Goal: Transaction & Acquisition: Subscribe to service/newsletter

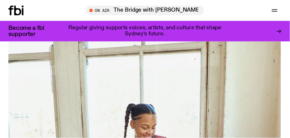
scroll to position [159, 0]
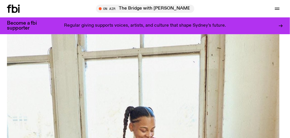
click at [17, 10] on icon at bounding box center [15, 9] width 6 height 8
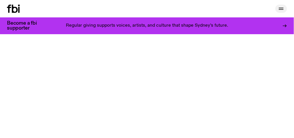
click at [282, 10] on icon "button" at bounding box center [281, 8] width 7 height 7
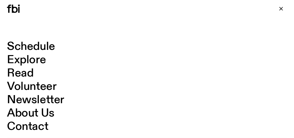
click at [37, 47] on link "Schedule" at bounding box center [31, 46] width 48 height 11
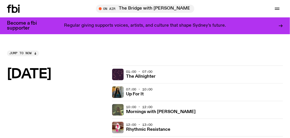
click at [22, 23] on h3 "Become a fbi supporter" at bounding box center [25, 26] width 37 height 10
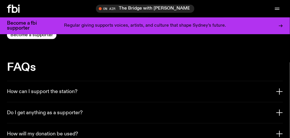
scroll to position [1065, 0]
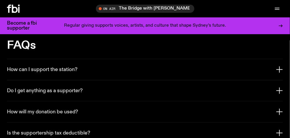
click at [280, 88] on icon "button" at bounding box center [280, 91] width 0 height 6
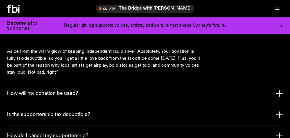
scroll to position [1126, 0]
click at [278, 93] on icon "button" at bounding box center [280, 93] width 6 height 0
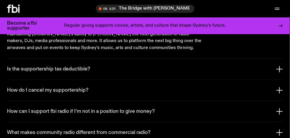
scroll to position [1171, 0]
click at [280, 66] on icon "button" at bounding box center [280, 69] width 0 height 6
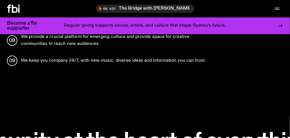
scroll to position [685, 0]
